Goal: Information Seeking & Learning: Compare options

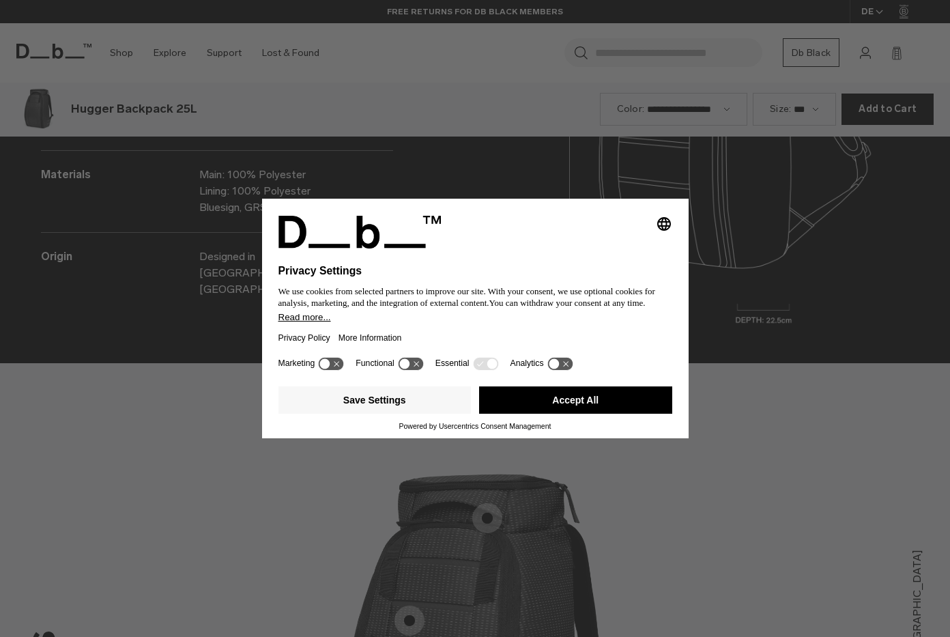
scroll to position [1911, 0]
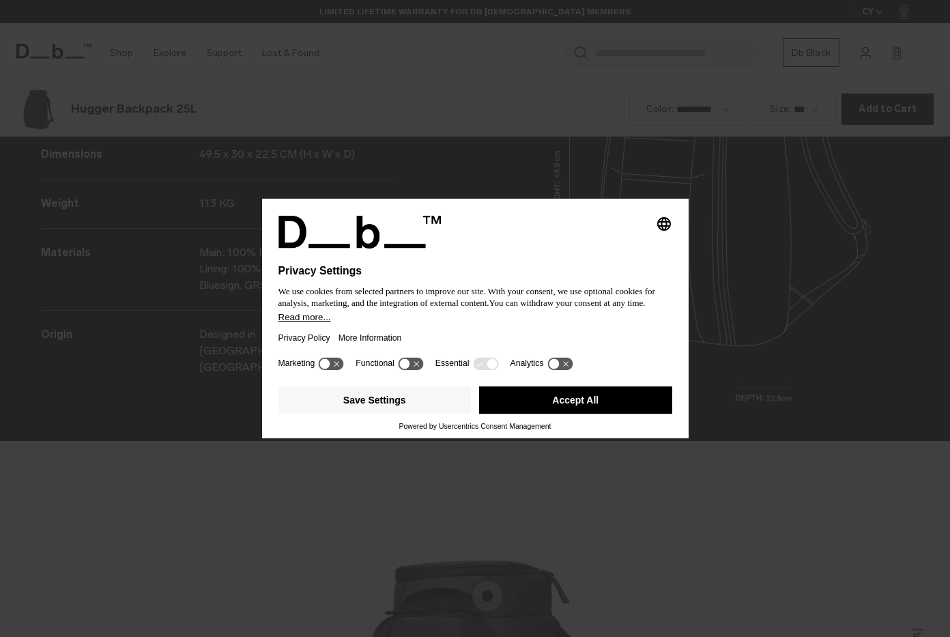
scroll to position [1911, 0]
